Goal: Task Accomplishment & Management: Manage account settings

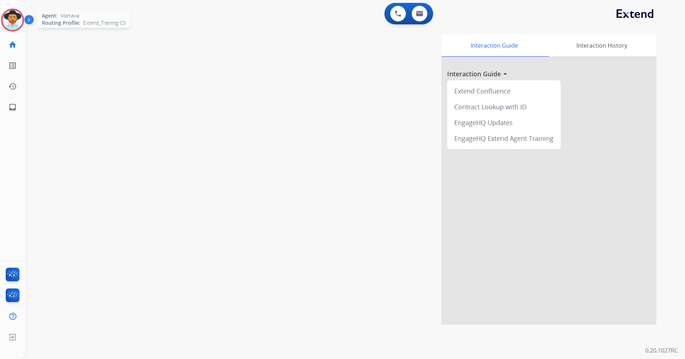
click at [19, 22] on img at bounding box center [13, 20] width 20 height 20
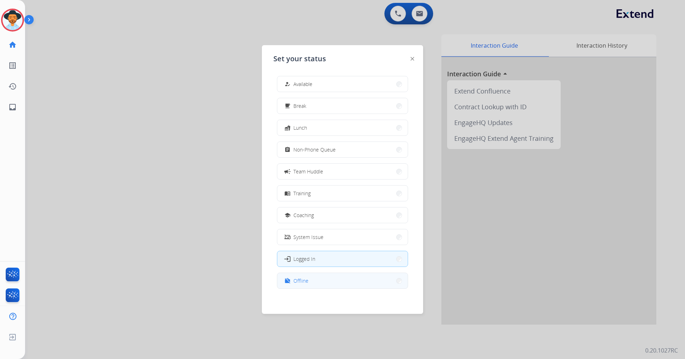
click at [318, 277] on button "work_off Offline" at bounding box center [342, 280] width 130 height 15
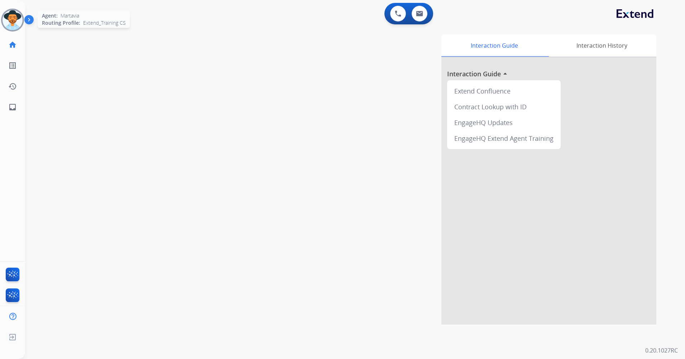
click at [14, 21] on img at bounding box center [13, 20] width 20 height 20
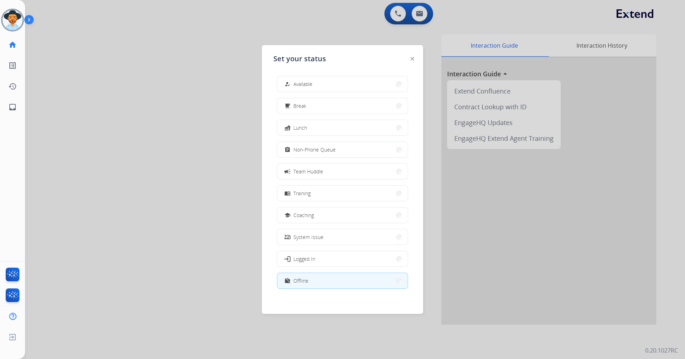
click at [32, 20] on img at bounding box center [30, 21] width 12 height 14
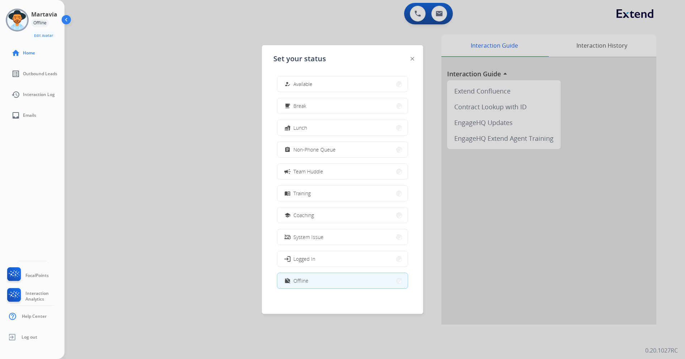
scroll to position [2, 0]
click at [38, 337] on ul "Log out" at bounding box center [32, 337] width 64 height 21
click at [20, 335] on link "Log out" at bounding box center [22, 337] width 32 height 14
click at [16, 335] on img at bounding box center [12, 337] width 13 height 14
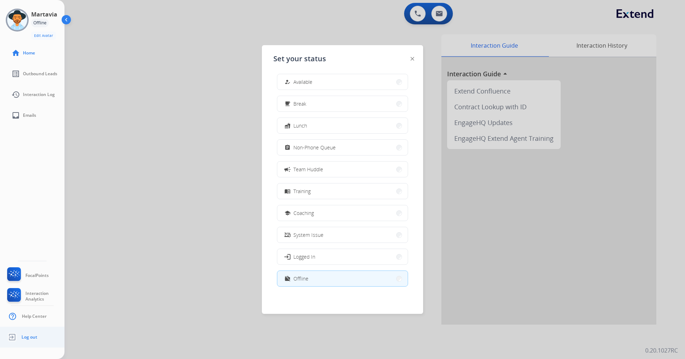
click at [17, 336] on img at bounding box center [12, 337] width 13 height 14
